Goal: Transaction & Acquisition: Download file/media

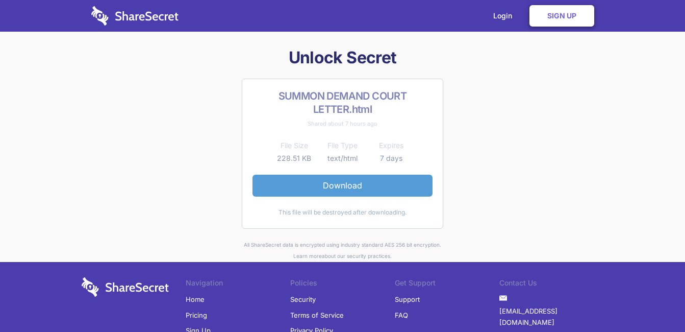
click at [338, 180] on link "Download" at bounding box center [343, 185] width 180 height 21
click at [299, 177] on link "Download" at bounding box center [343, 185] width 180 height 21
